Goal: Find contact information: Find contact information

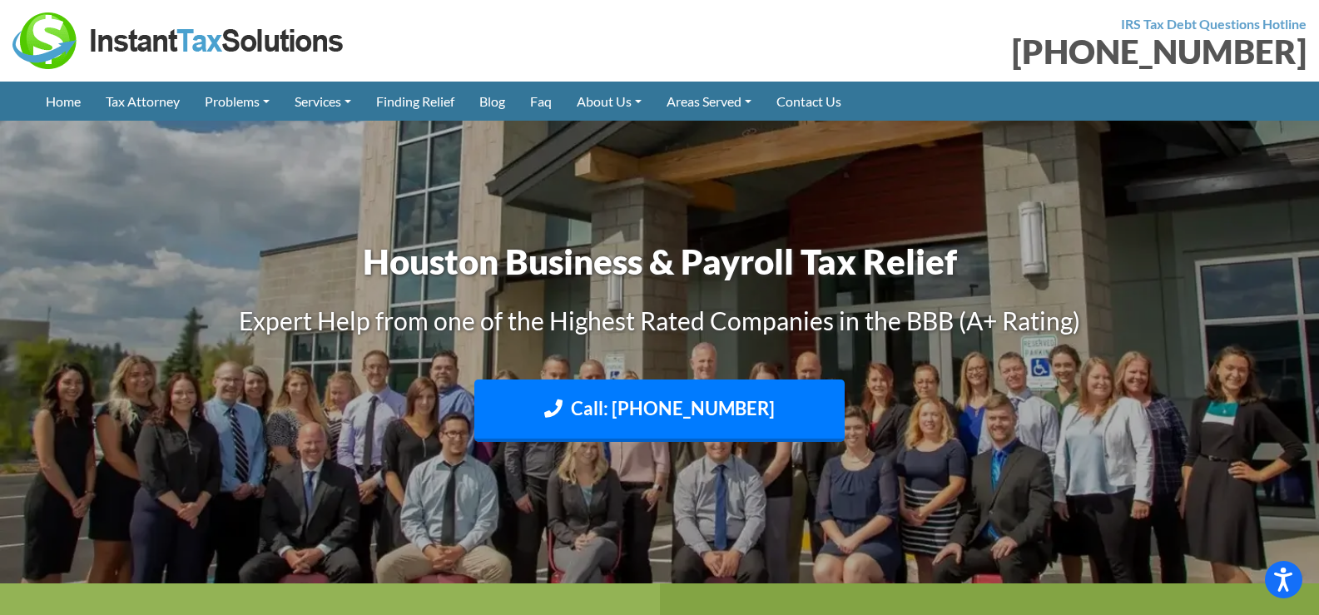
scroll to position [661, 0]
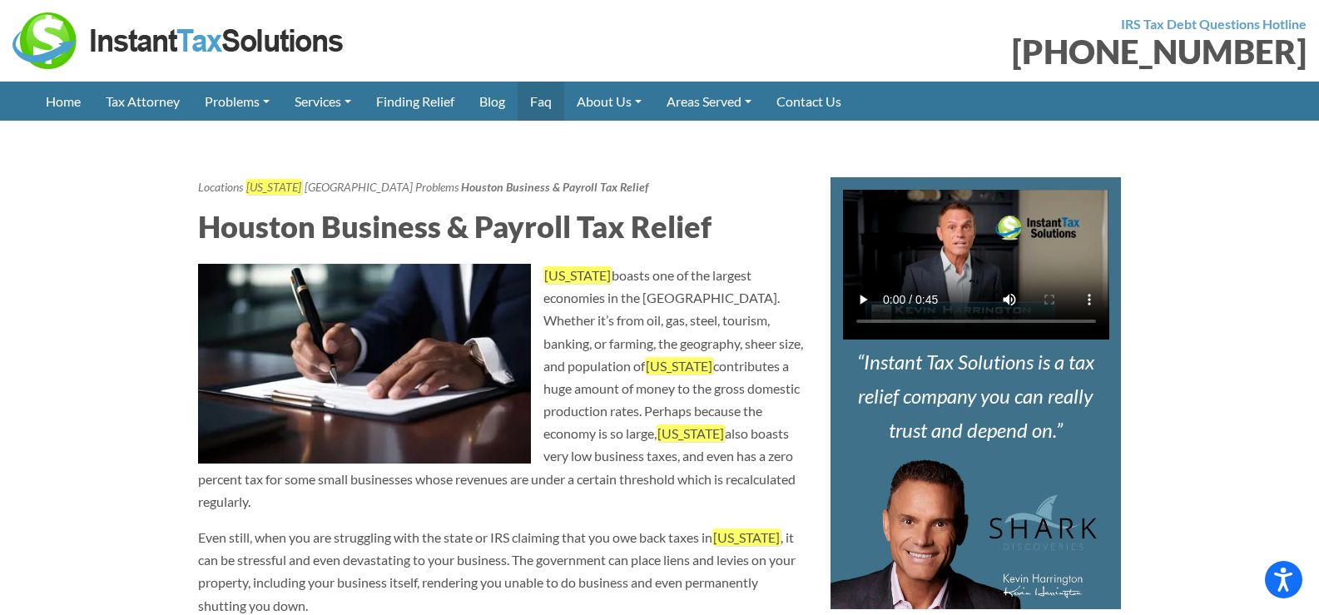
drag, startPoint x: 97, startPoint y: 161, endPoint x: 559, endPoint y: 107, distance: 465.2
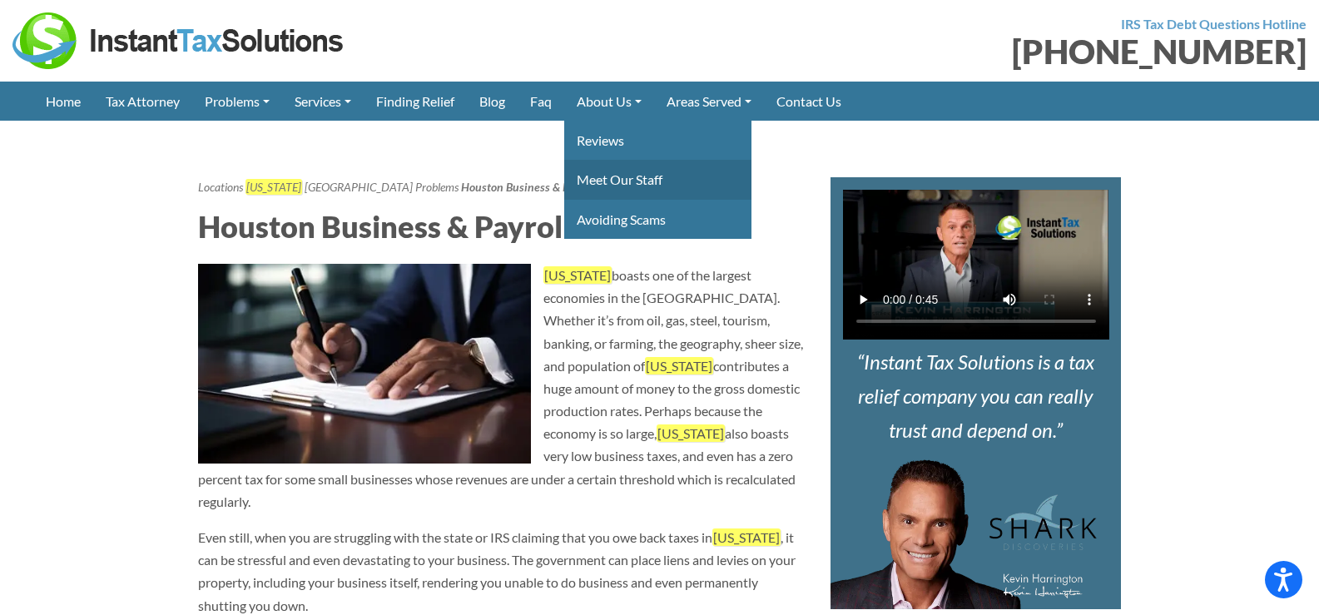
click at [631, 186] on link "Meet Our Staff" at bounding box center [657, 179] width 187 height 39
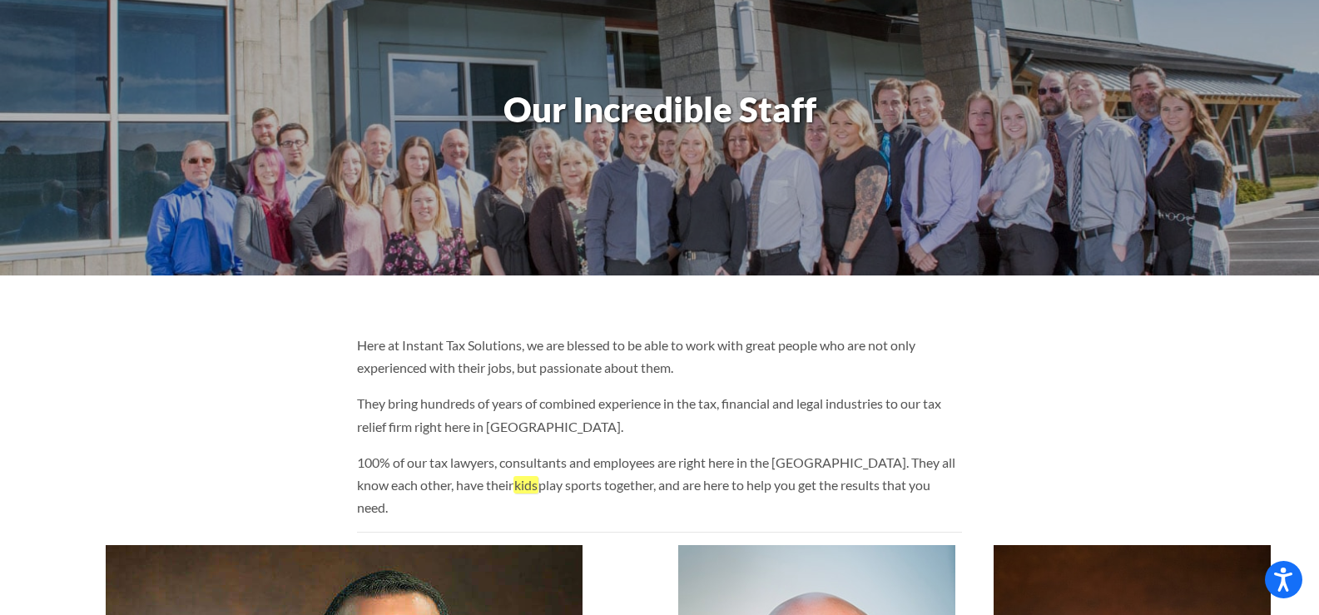
scroll to position [83, 0]
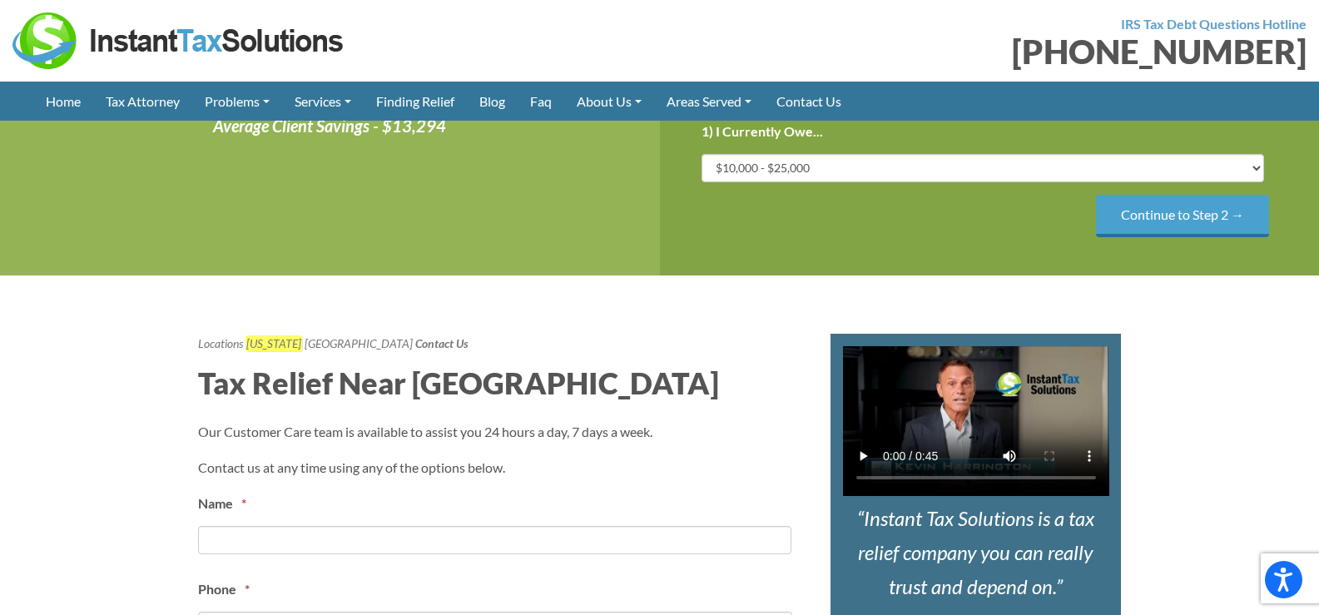
scroll to position [1345, 0]
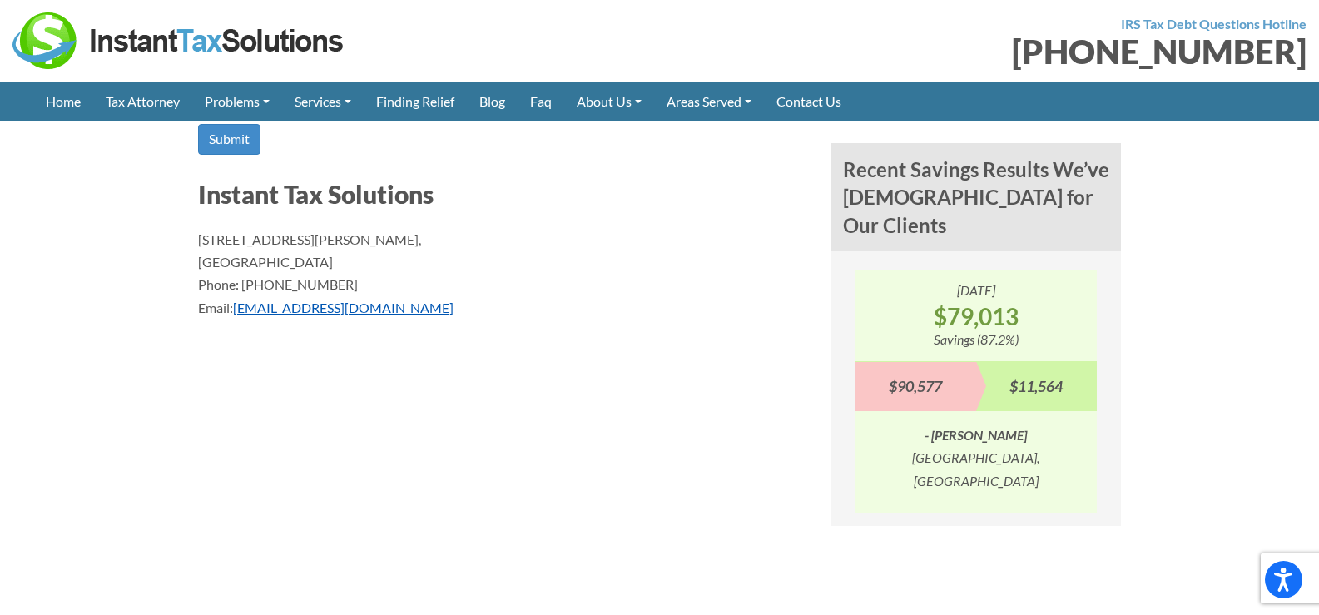
drag, startPoint x: 323, startPoint y: 317, endPoint x: 318, endPoint y: 309, distance: 9.7
